Goal: Task Accomplishment & Management: Manage account settings

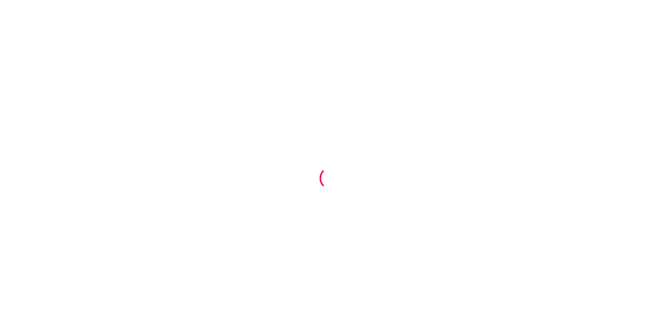
click at [380, 59] on div at bounding box center [334, 165] width 669 height 331
